Goal: Task Accomplishment & Management: Manage account settings

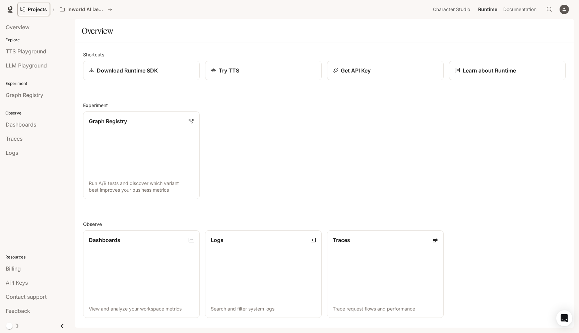
click at [32, 7] on span "Projects" at bounding box center [37, 10] width 19 height 6
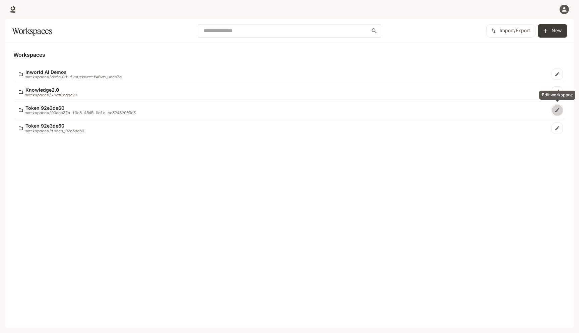
click at [557, 115] on link "Edit workspace" at bounding box center [557, 109] width 11 height 11
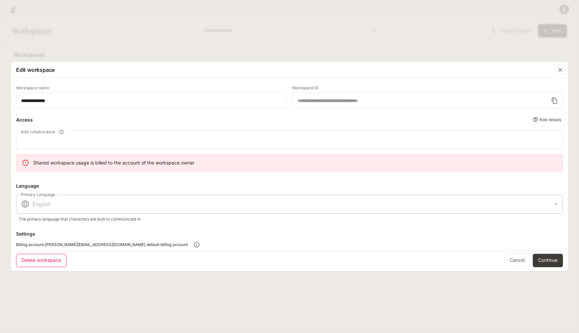
click at [37, 258] on button "Delete workspace" at bounding box center [41, 259] width 50 height 13
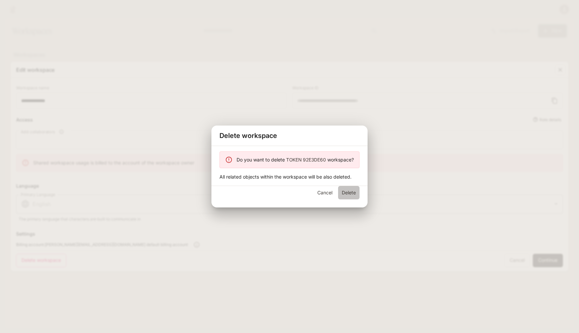
click at [354, 192] on button "Delete" at bounding box center [348, 192] width 21 height 13
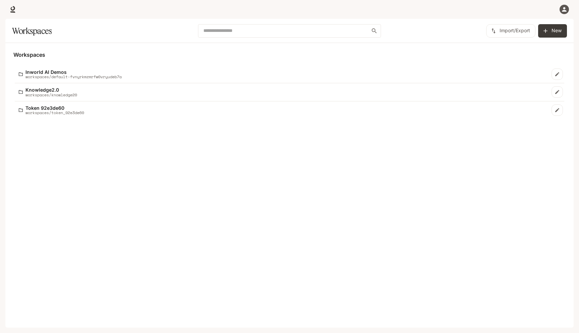
click at [557, 109] on icon "Edit workspace" at bounding box center [557, 109] width 5 height 5
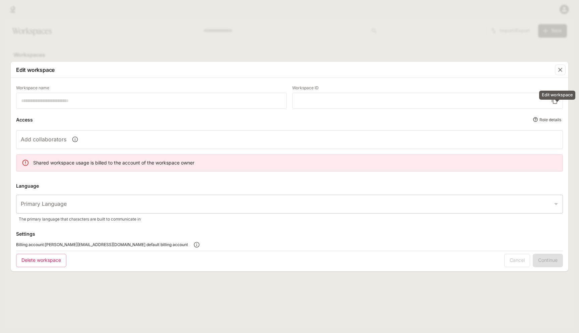
type input "**********"
type input "*****"
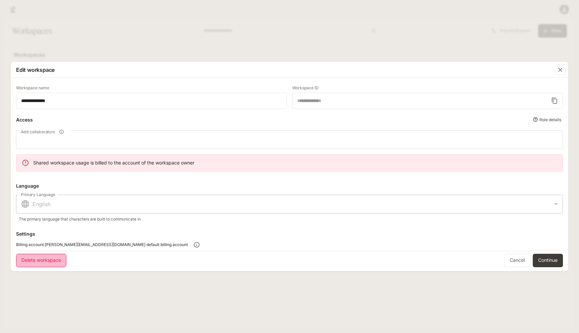
click at [38, 257] on button "Delete workspace" at bounding box center [41, 259] width 50 height 13
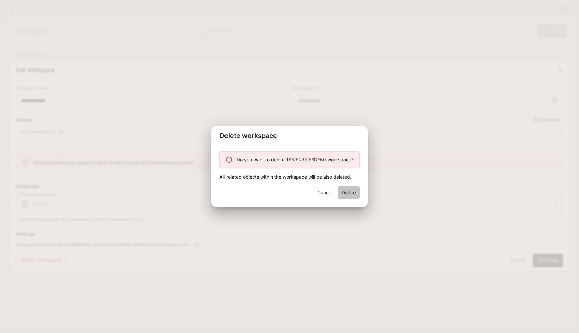
click at [341, 192] on button "Delete" at bounding box center [348, 192] width 21 height 13
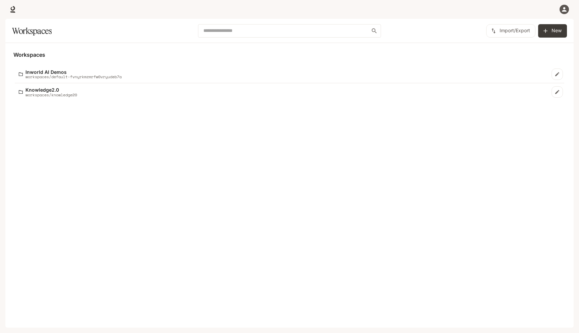
click at [564, 9] on icon "button" at bounding box center [564, 9] width 7 height 7
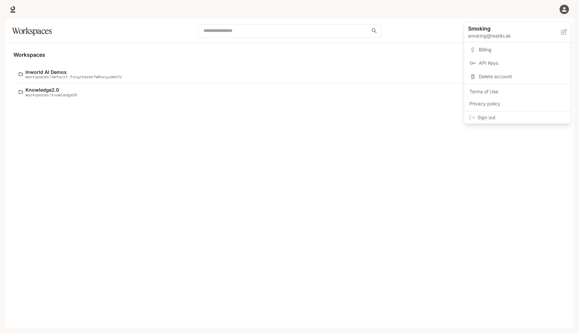
click at [473, 116] on icon at bounding box center [472, 117] width 5 height 5
